Goal: Task Accomplishment & Management: Use online tool/utility

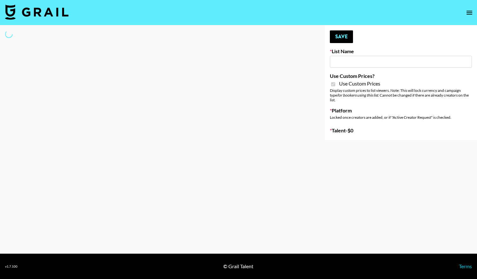
type input "D&B"
checkbox input "true"
select select "Brand"
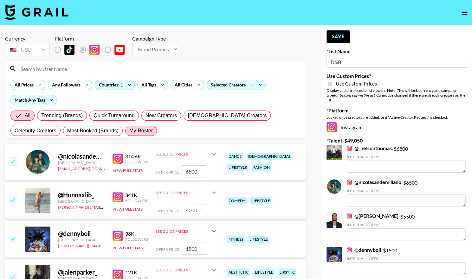
click at [129, 131] on span "My Roster" at bounding box center [140, 131] width 23 height 8
click at [129, 131] on input "My Roster" at bounding box center [129, 131] width 0 height 0
radio input "true"
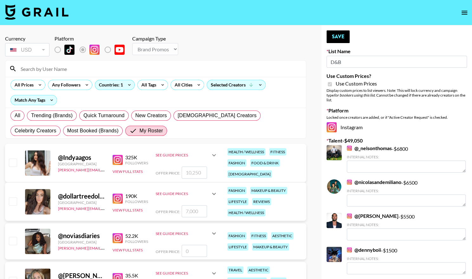
click at [13, 161] on input "checkbox" at bounding box center [13, 163] width 8 height 8
checkbox input "true"
click at [200, 172] on input "10250" at bounding box center [194, 173] width 25 height 12
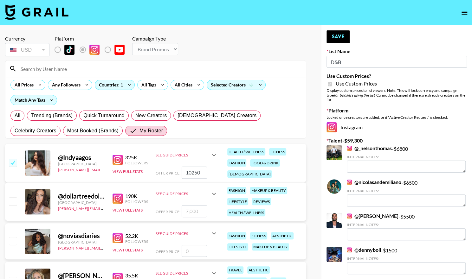
click at [201, 173] on input "10250" at bounding box center [194, 173] width 25 height 12
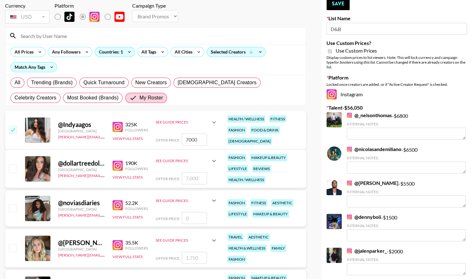
scroll to position [9, 0]
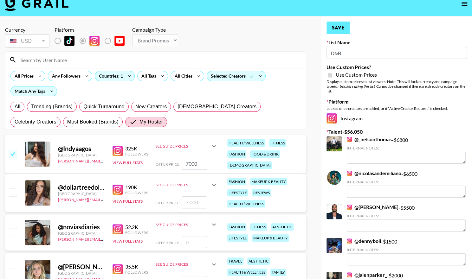
type input "7000"
click at [337, 29] on button "Save" at bounding box center [338, 28] width 23 height 13
radio input "true"
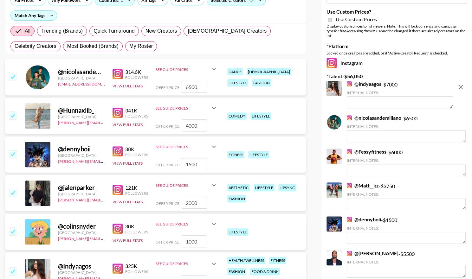
scroll to position [82, 0]
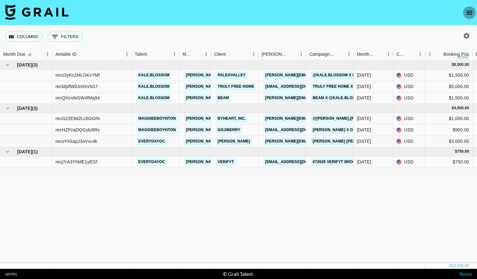
click at [468, 10] on icon "open drawer" at bounding box center [469, 13] width 8 height 8
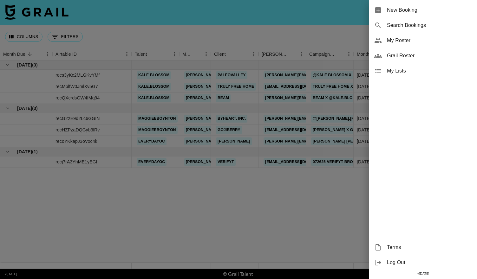
click at [103, 31] on div at bounding box center [238, 139] width 477 height 279
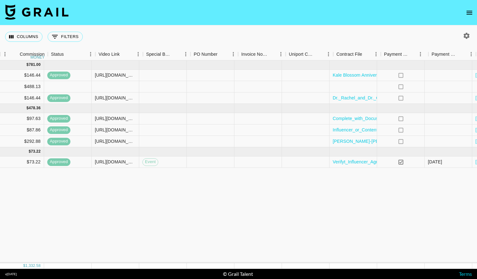
scroll to position [0, 508]
click at [351, 87] on div at bounding box center [353, 86] width 48 height 11
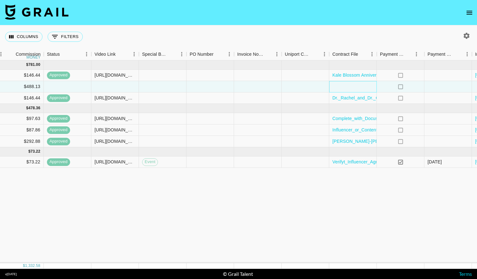
click at [351, 87] on div at bounding box center [353, 86] width 48 height 11
click at [335, 88] on div at bounding box center [353, 86] width 48 height 11
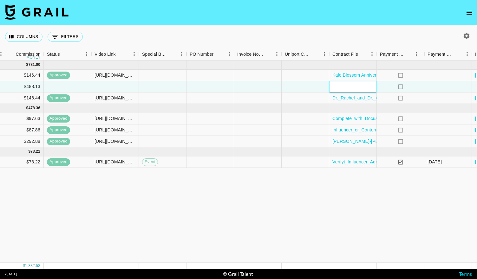
click at [335, 88] on div at bounding box center [353, 86] width 48 height 11
click at [286, 90] on div at bounding box center [306, 86] width 48 height 11
click at [348, 87] on div at bounding box center [353, 86] width 48 height 11
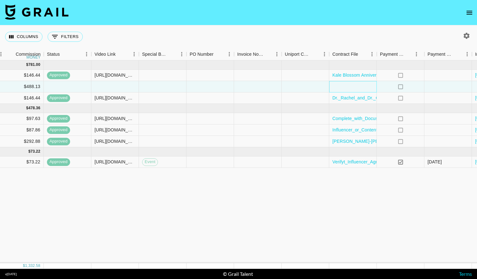
click at [348, 87] on div at bounding box center [353, 86] width 48 height 11
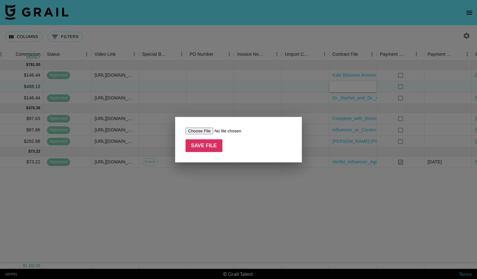
click at [207, 132] on input "file" at bounding box center [225, 131] width 80 height 7
click at [224, 52] on div at bounding box center [238, 139] width 477 height 279
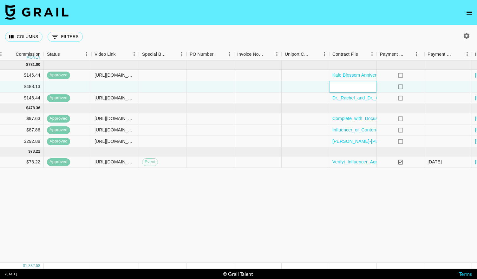
click at [343, 90] on div at bounding box center [353, 86] width 48 height 11
click at [346, 88] on div at bounding box center [353, 86] width 48 height 11
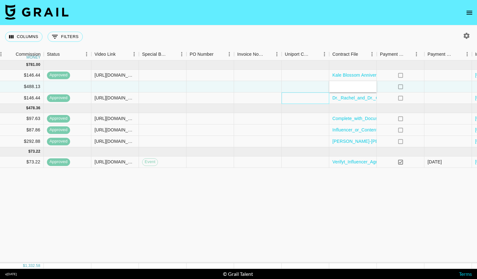
click at [314, 97] on div at bounding box center [306, 98] width 48 height 11
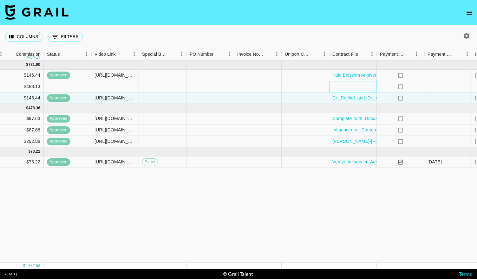
click at [346, 86] on div at bounding box center [353, 86] width 48 height 11
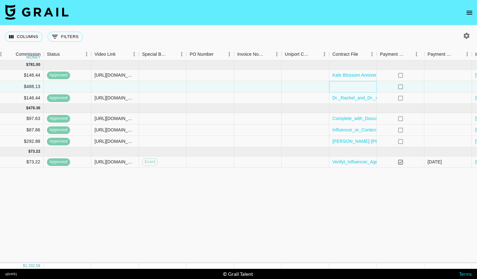
click at [346, 86] on div at bounding box center [353, 86] width 48 height 11
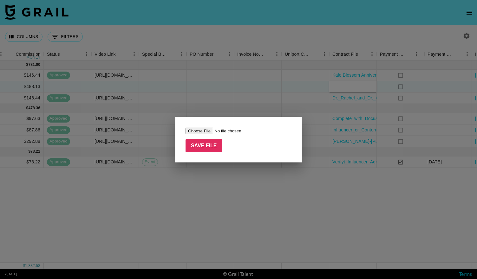
click at [208, 131] on input "file" at bounding box center [225, 131] width 80 height 7
click at [194, 133] on input "file" at bounding box center [225, 131] width 80 height 7
click at [202, 128] on input "file" at bounding box center [225, 131] width 80 height 7
type input "C:\fakepath\Truly Home x Kale.Blossom Contract.pdf"
click at [201, 149] on input "Save File" at bounding box center [203, 145] width 37 height 13
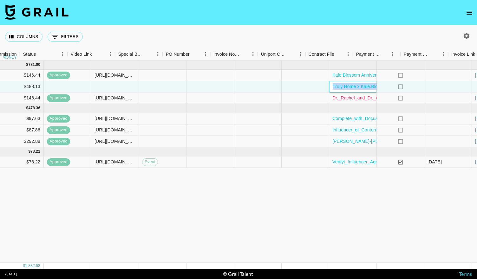
scroll to position [0, 576]
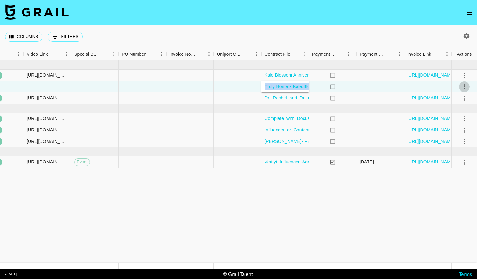
click at [461, 85] on icon "select merge strategy" at bounding box center [464, 87] width 8 height 8
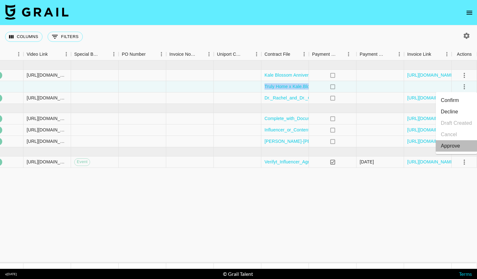
click at [446, 145] on div "Approve" at bounding box center [450, 146] width 19 height 8
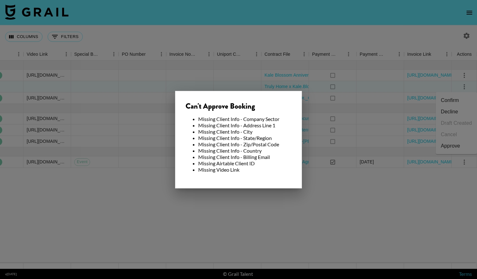
click at [342, 86] on div at bounding box center [238, 139] width 477 height 279
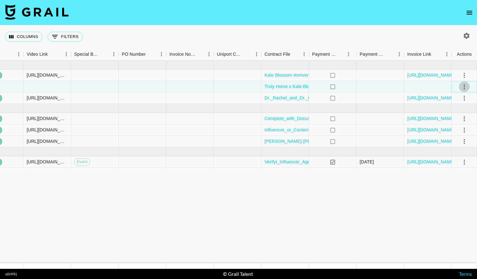
click at [464, 85] on icon "select merge strategy" at bounding box center [464, 87] width 8 height 8
click at [447, 100] on li "Confirm" at bounding box center [456, 100] width 41 height 11
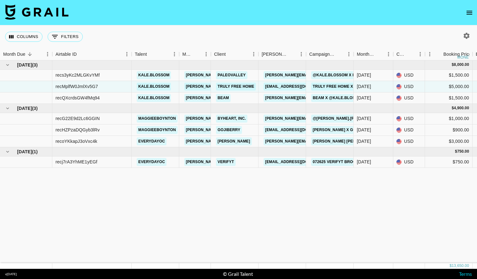
scroll to position [0, 0]
